Goal: Entertainment & Leisure: Consume media (video, audio)

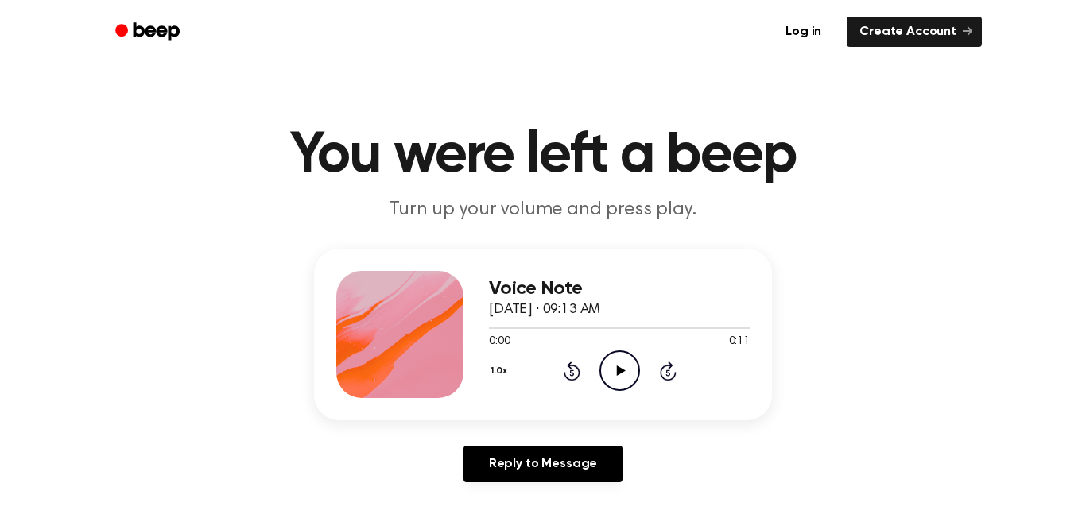
click at [619, 362] on icon "Play Audio" at bounding box center [619, 371] width 41 height 41
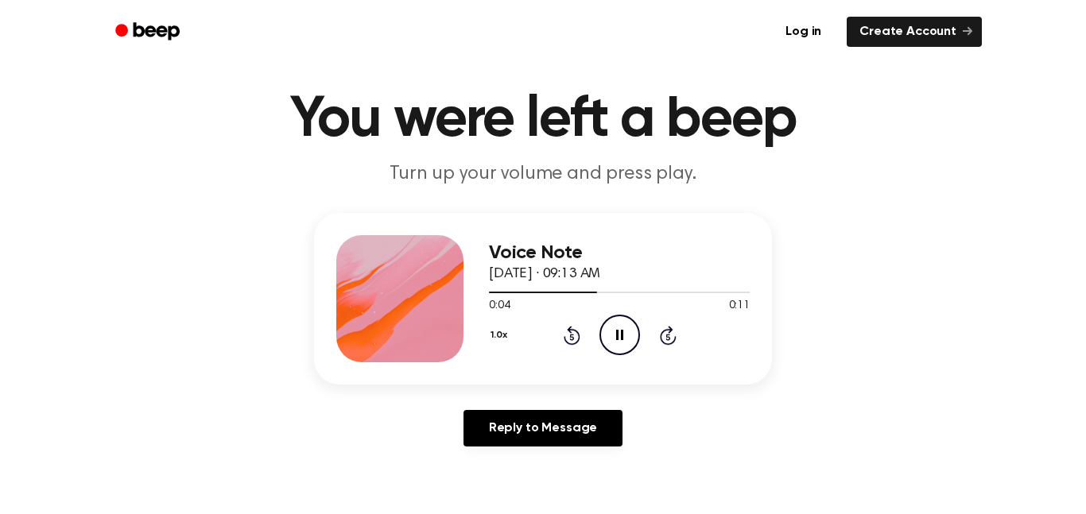
scroll to position [39, 0]
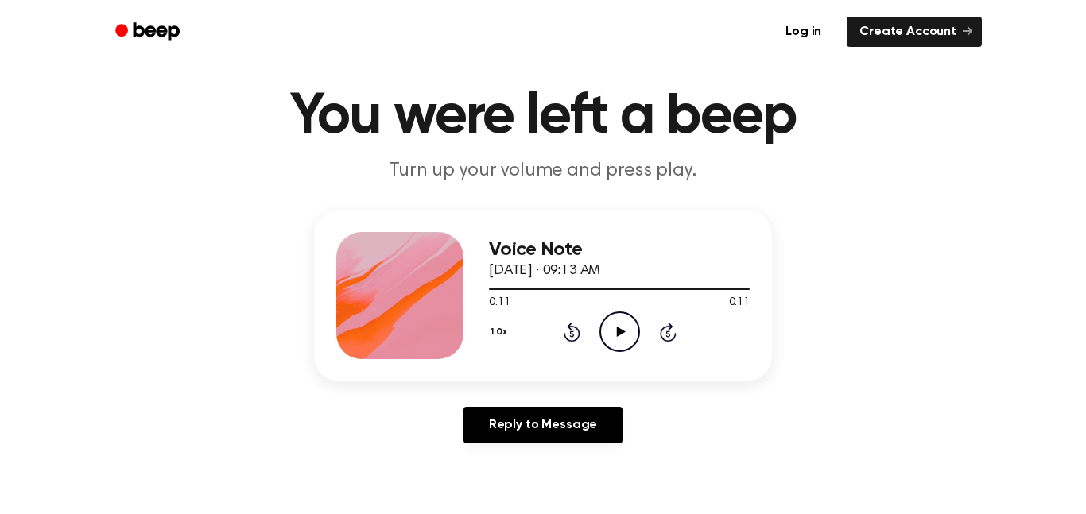
click at [617, 348] on icon "Play Audio" at bounding box center [619, 332] width 41 height 41
click at [498, 329] on button "1.0x" at bounding box center [501, 332] width 24 height 27
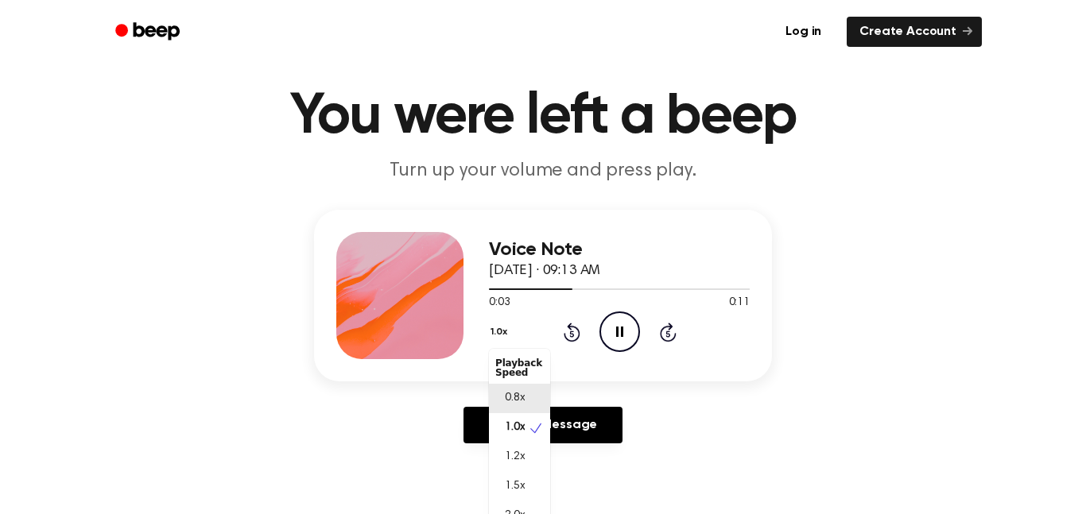
click at [518, 387] on div "0.8x" at bounding box center [519, 398] width 61 height 29
click at [491, 322] on button "0.8x" at bounding box center [502, 332] width 27 height 27
click at [506, 430] on span "1.0x" at bounding box center [515, 428] width 20 height 17
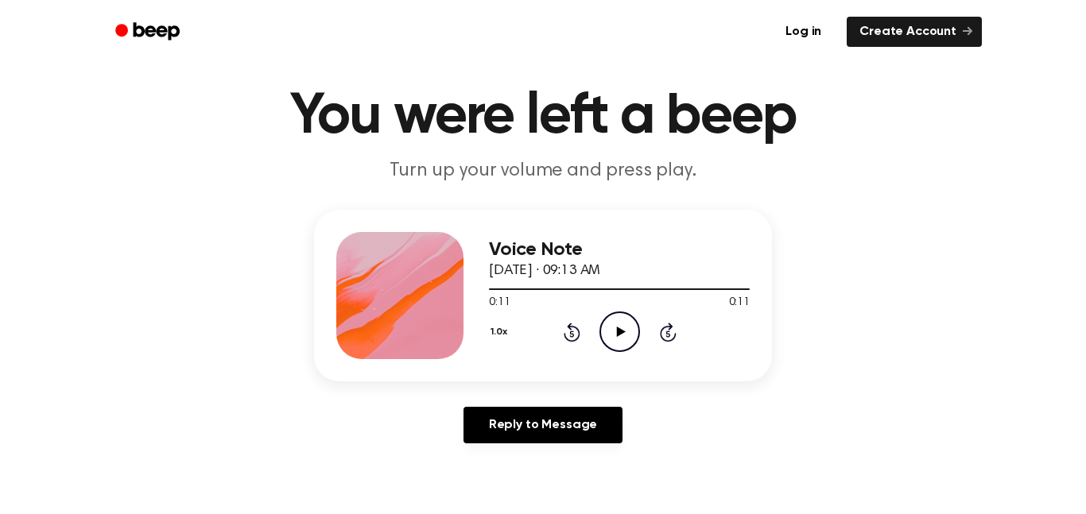
click at [621, 325] on icon "Play Audio" at bounding box center [619, 332] width 41 height 41
click at [621, 325] on icon "Pause Audio" at bounding box center [619, 332] width 41 height 41
click at [621, 325] on icon "Play Audio" at bounding box center [619, 332] width 41 height 41
click at [668, 333] on icon "Skip 5 seconds" at bounding box center [667, 332] width 17 height 21
click at [613, 345] on icon "Play Audio" at bounding box center [619, 332] width 41 height 41
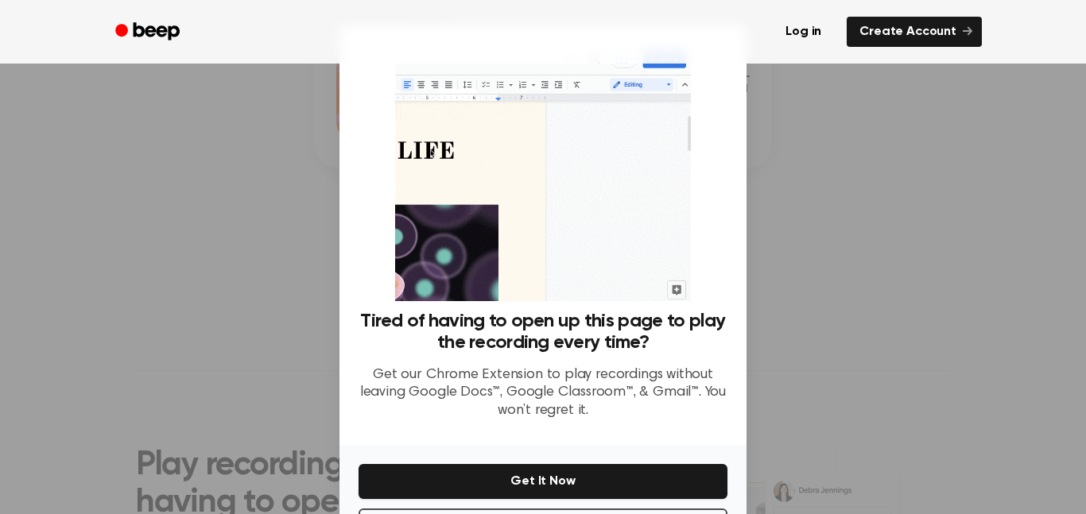
scroll to position [257, 0]
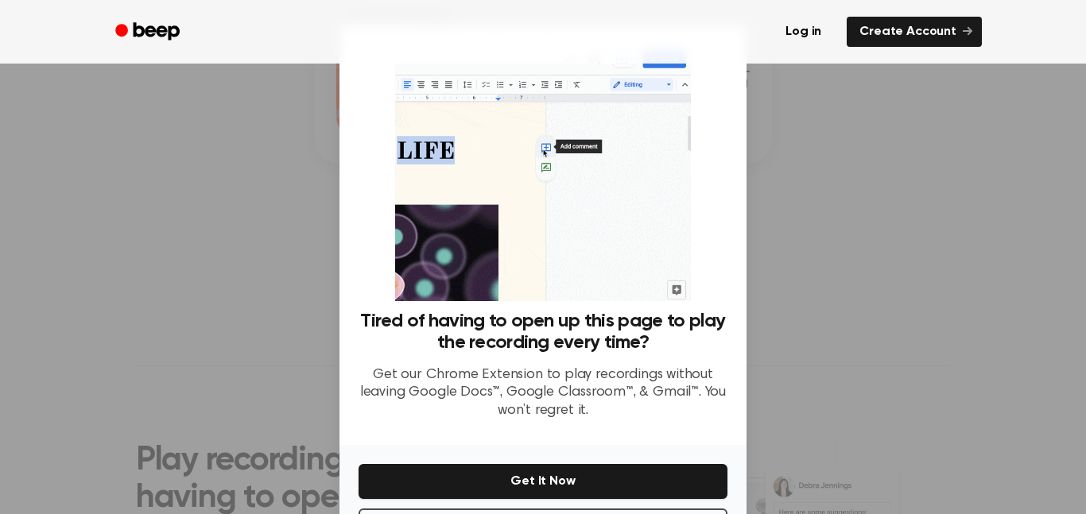
click at [788, 242] on div at bounding box center [543, 257] width 1086 height 514
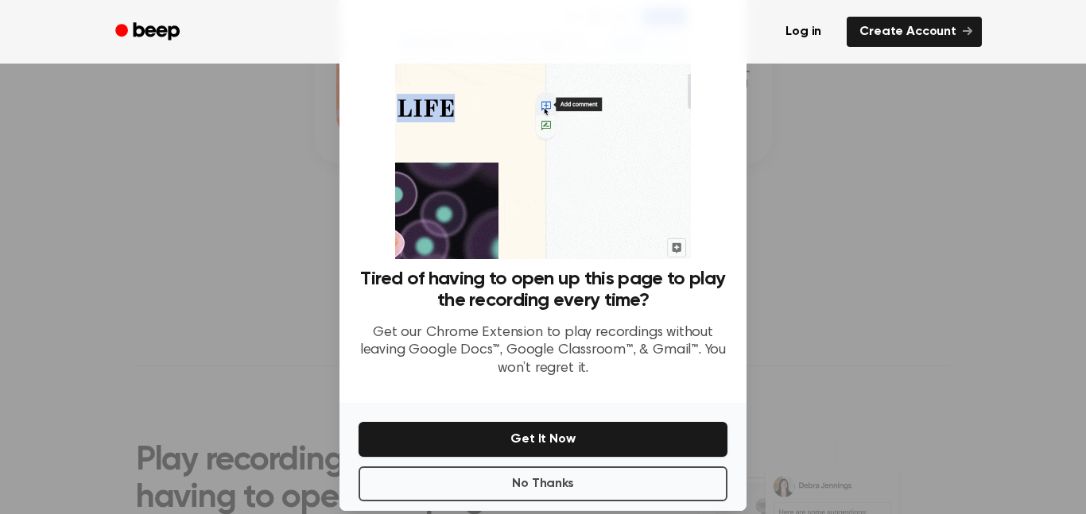
scroll to position [64, 0]
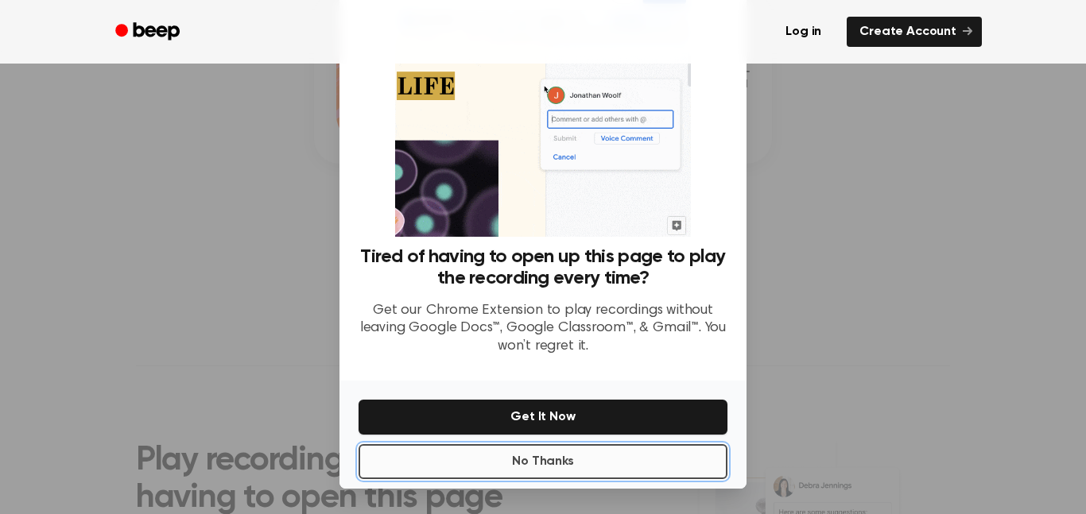
click at [711, 463] on button "No Thanks" at bounding box center [542, 461] width 369 height 35
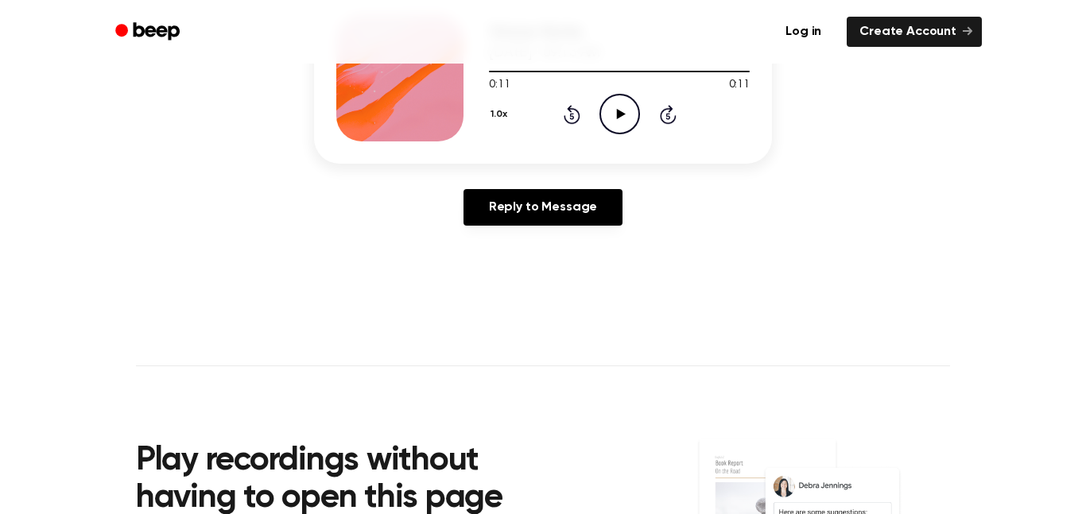
click at [607, 119] on icon "Play Audio" at bounding box center [619, 114] width 41 height 41
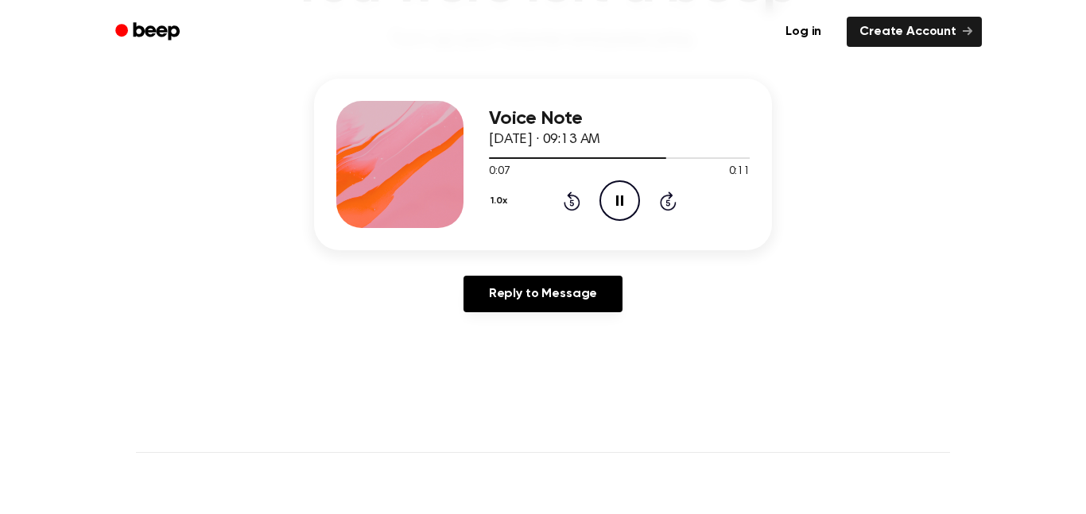
scroll to position [0, 0]
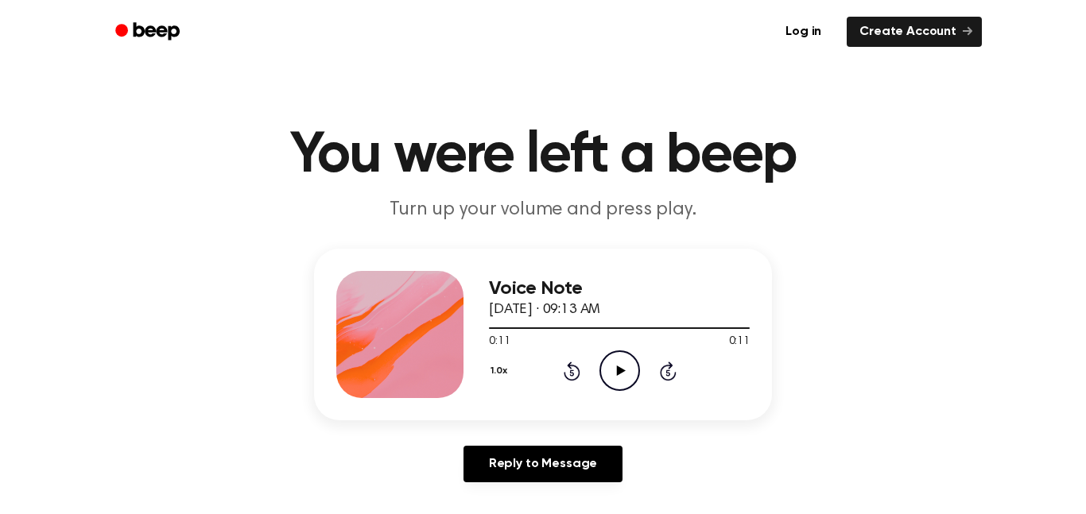
click at [622, 378] on icon "Play Audio" at bounding box center [619, 371] width 41 height 41
click at [618, 359] on icon "Play Audio" at bounding box center [619, 371] width 41 height 41
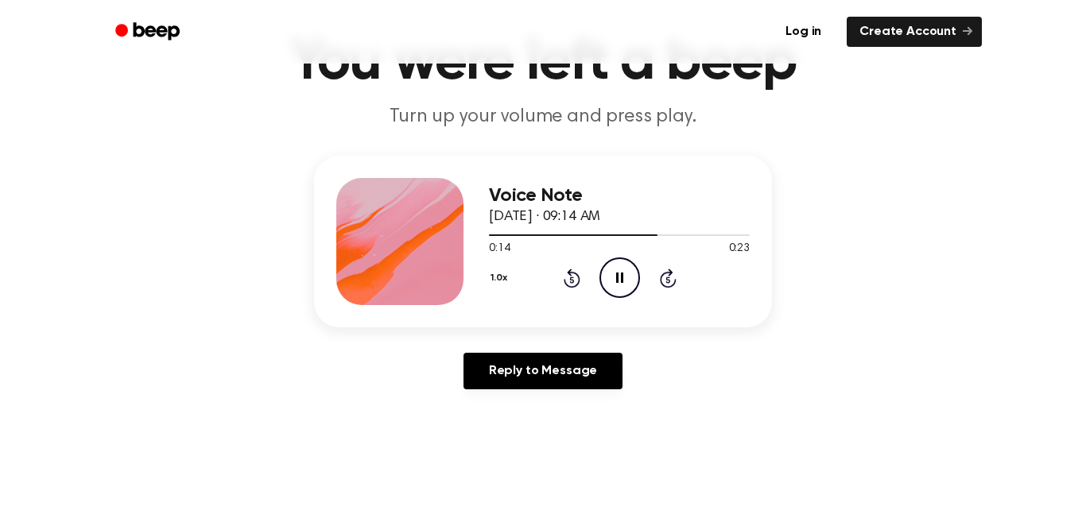
scroll to position [94, 0]
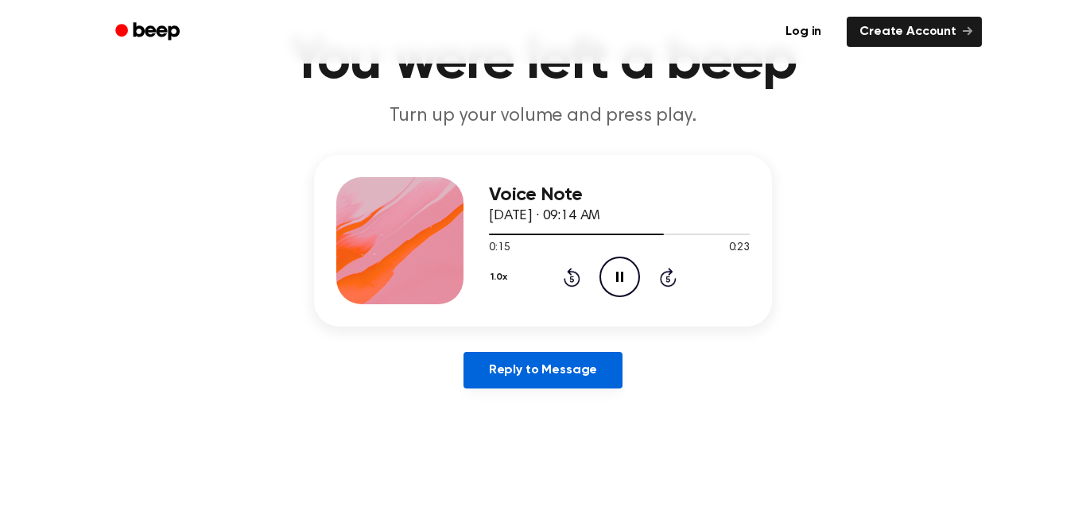
click at [592, 360] on link "Reply to Message" at bounding box center [542, 370] width 159 height 37
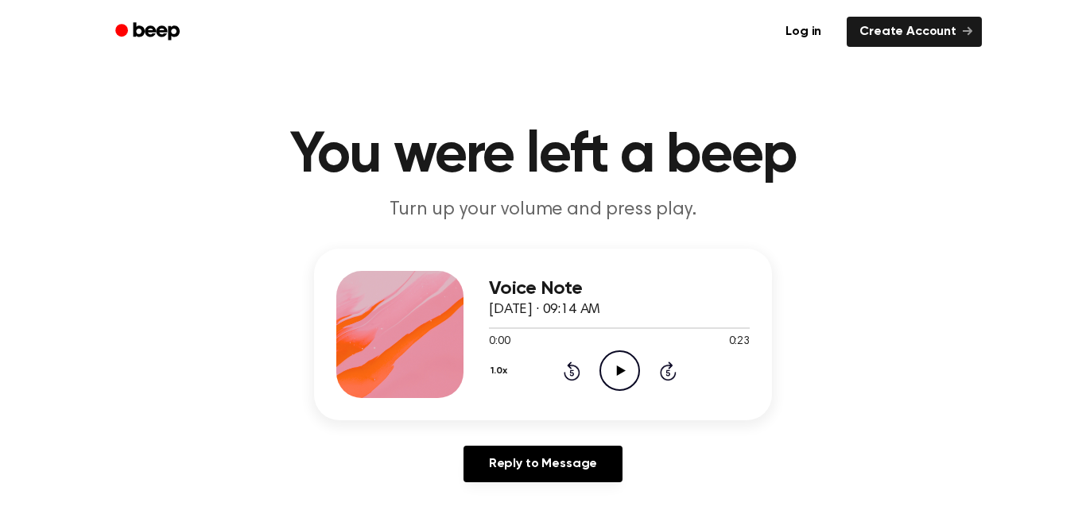
scroll to position [94, 0]
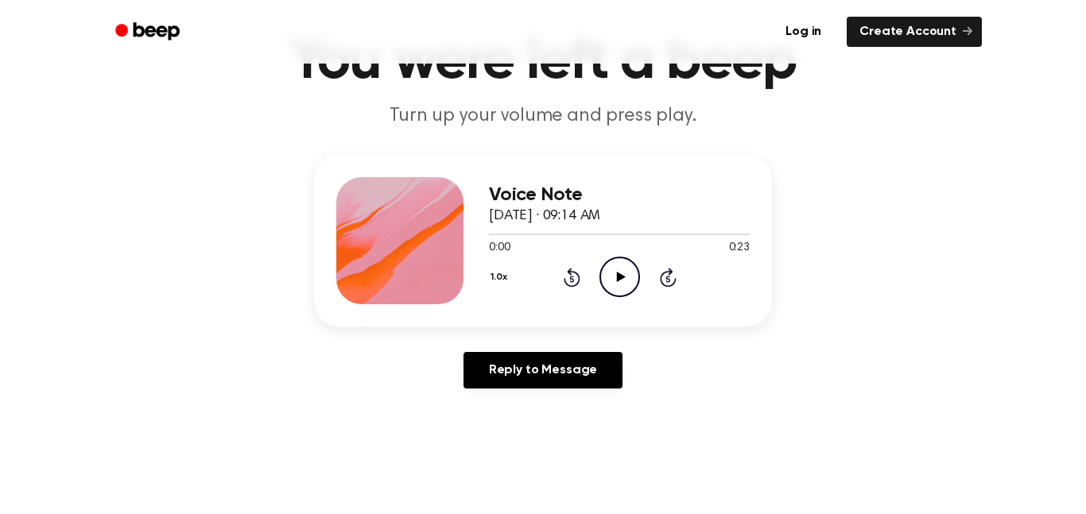
click at [626, 270] on icon "Play Audio" at bounding box center [619, 277] width 41 height 41
click at [612, 278] on icon "Play Audio" at bounding box center [619, 277] width 41 height 41
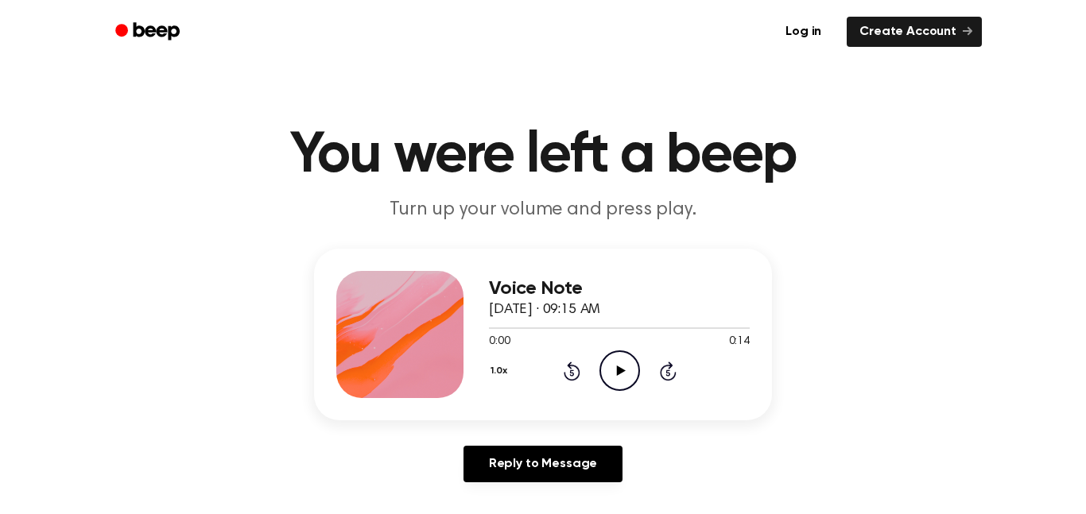
click at [616, 358] on icon "Play Audio" at bounding box center [619, 371] width 41 height 41
click at [616, 358] on icon "Pause Audio" at bounding box center [619, 371] width 41 height 41
click at [621, 370] on icon at bounding box center [620, 371] width 9 height 10
click at [617, 355] on icon "Play Audio" at bounding box center [619, 371] width 41 height 41
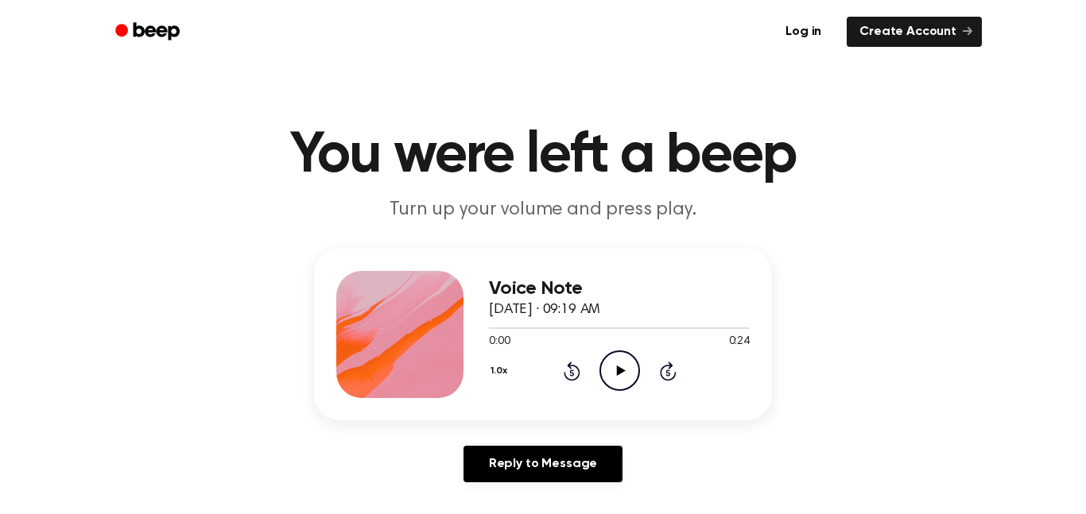
click at [617, 394] on div "Voice Note October 3, 2023 · 09:19 AM 0:00 0:24 Your browser does not support t…" at bounding box center [619, 334] width 261 height 127
click at [605, 352] on icon "Play Audio" at bounding box center [619, 371] width 41 height 41
click at [614, 372] on icon "Pause Audio" at bounding box center [619, 371] width 41 height 41
click at [611, 382] on icon "Play Audio" at bounding box center [619, 371] width 41 height 41
click at [621, 378] on icon "Play Audio" at bounding box center [619, 371] width 41 height 41
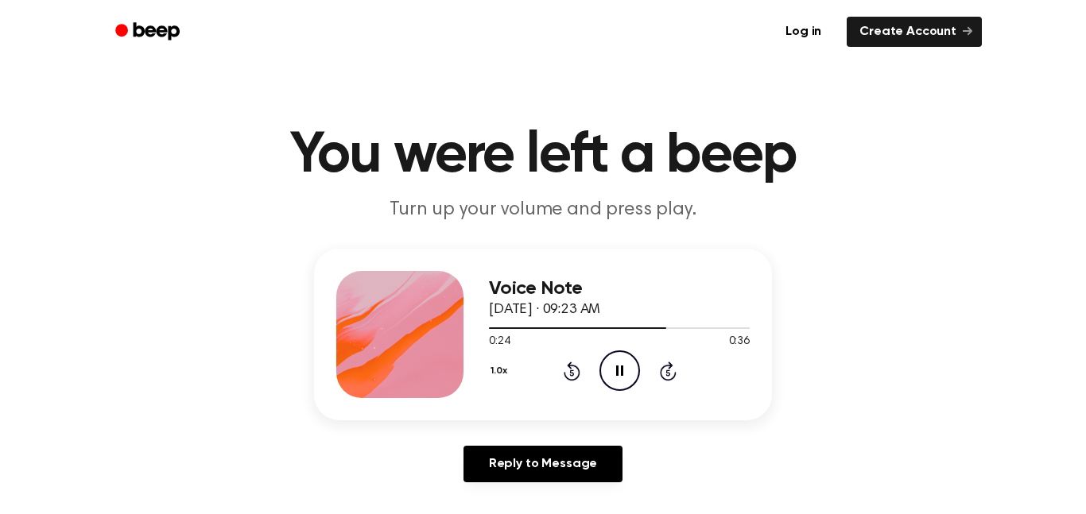
click at [621, 378] on icon "Pause Audio" at bounding box center [619, 371] width 41 height 41
click at [616, 356] on icon "Play Audio" at bounding box center [619, 371] width 41 height 41
click at [616, 356] on icon "Pause Audio" at bounding box center [619, 371] width 41 height 41
click at [619, 366] on icon "Play Audio" at bounding box center [619, 371] width 41 height 41
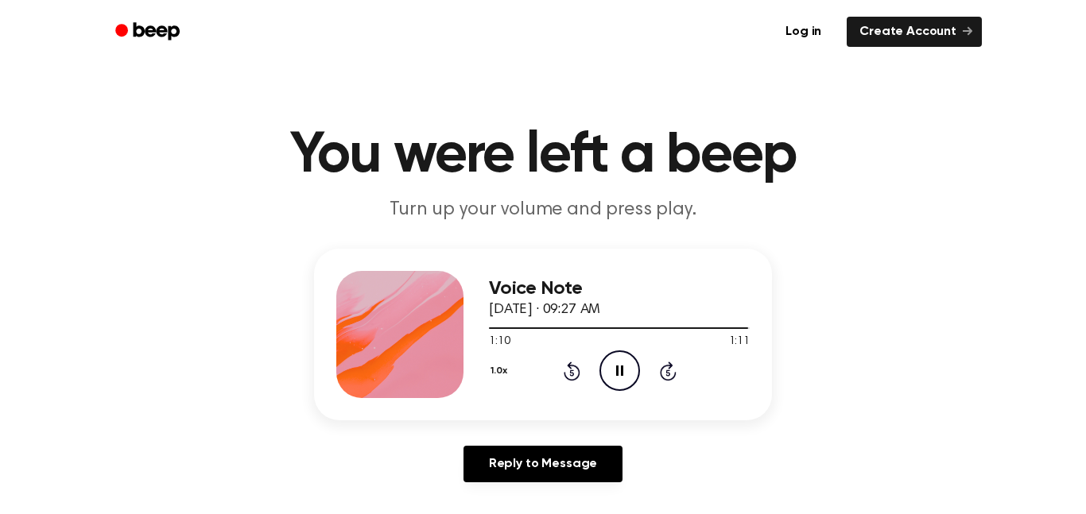
click at [614, 369] on icon "Pause Audio" at bounding box center [619, 371] width 41 height 41
click at [614, 369] on icon "Play Audio" at bounding box center [619, 371] width 41 height 41
click at [614, 369] on icon "Pause Audio" at bounding box center [619, 371] width 41 height 41
click at [625, 369] on icon "Play Audio" at bounding box center [619, 371] width 41 height 41
click at [605, 378] on icon "Play Audio" at bounding box center [619, 371] width 41 height 41
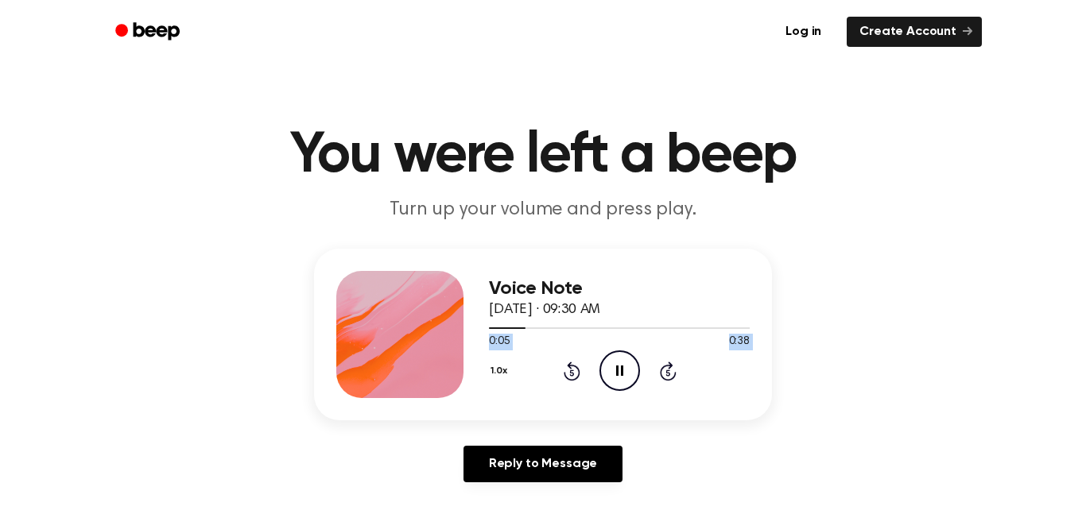
drag, startPoint x: 601, startPoint y: 327, endPoint x: 534, endPoint y: 358, distance: 73.3
click at [534, 358] on div "Voice Note October 3, 2023 · 09:30 AM 0:05 0:38 Your browser does not support t…" at bounding box center [619, 334] width 261 height 127
click at [534, 358] on div "1.0x Rewind 5 seconds Pause Audio Skip 5 seconds" at bounding box center [619, 371] width 261 height 41
click at [567, 368] on icon "Rewind 5 seconds" at bounding box center [571, 371] width 17 height 21
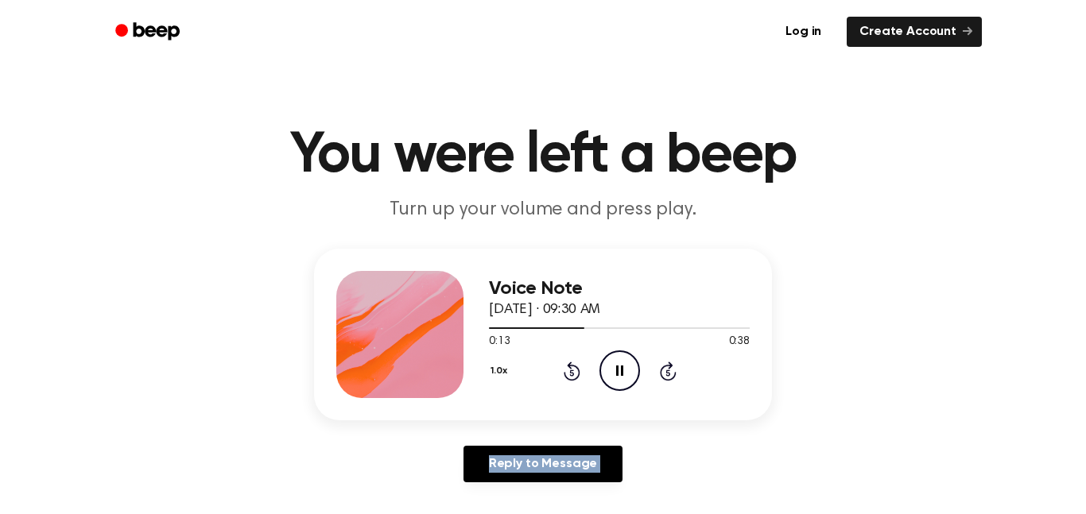
click at [567, 368] on icon "Rewind 5 seconds" at bounding box center [571, 371] width 17 height 21
click at [625, 384] on icon "Play Audio" at bounding box center [619, 371] width 41 height 41
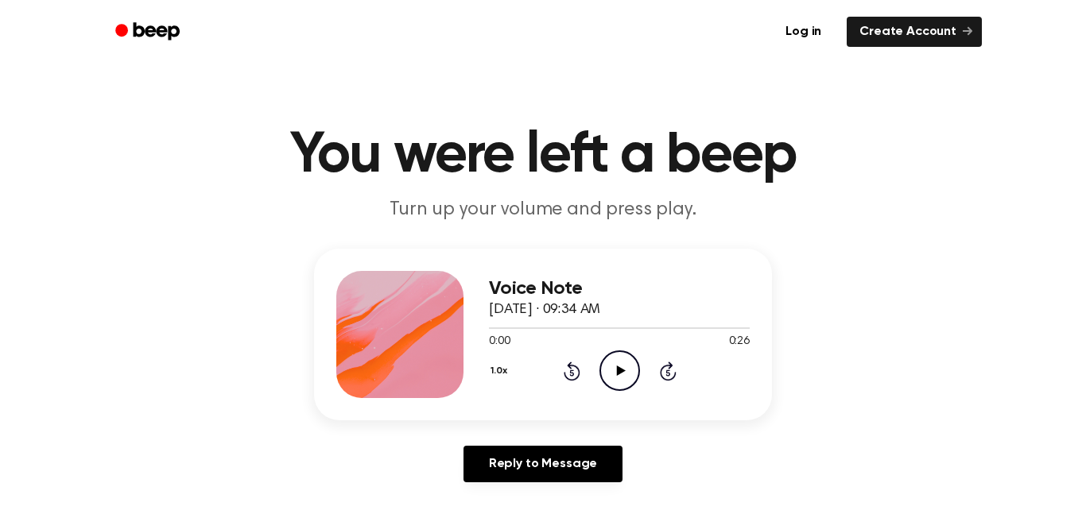
click at [633, 226] on main "You were left a beep Turn up your volume and press play. Voice Note [DATE] · 09…" at bounding box center [543, 490] width 1086 height 980
click at [609, 368] on icon "Play Audio" at bounding box center [619, 371] width 41 height 41
click at [623, 381] on icon "Play Audio" at bounding box center [619, 371] width 41 height 41
click at [606, 361] on icon "Play Audio" at bounding box center [619, 371] width 41 height 41
